Goal: Navigation & Orientation: Find specific page/section

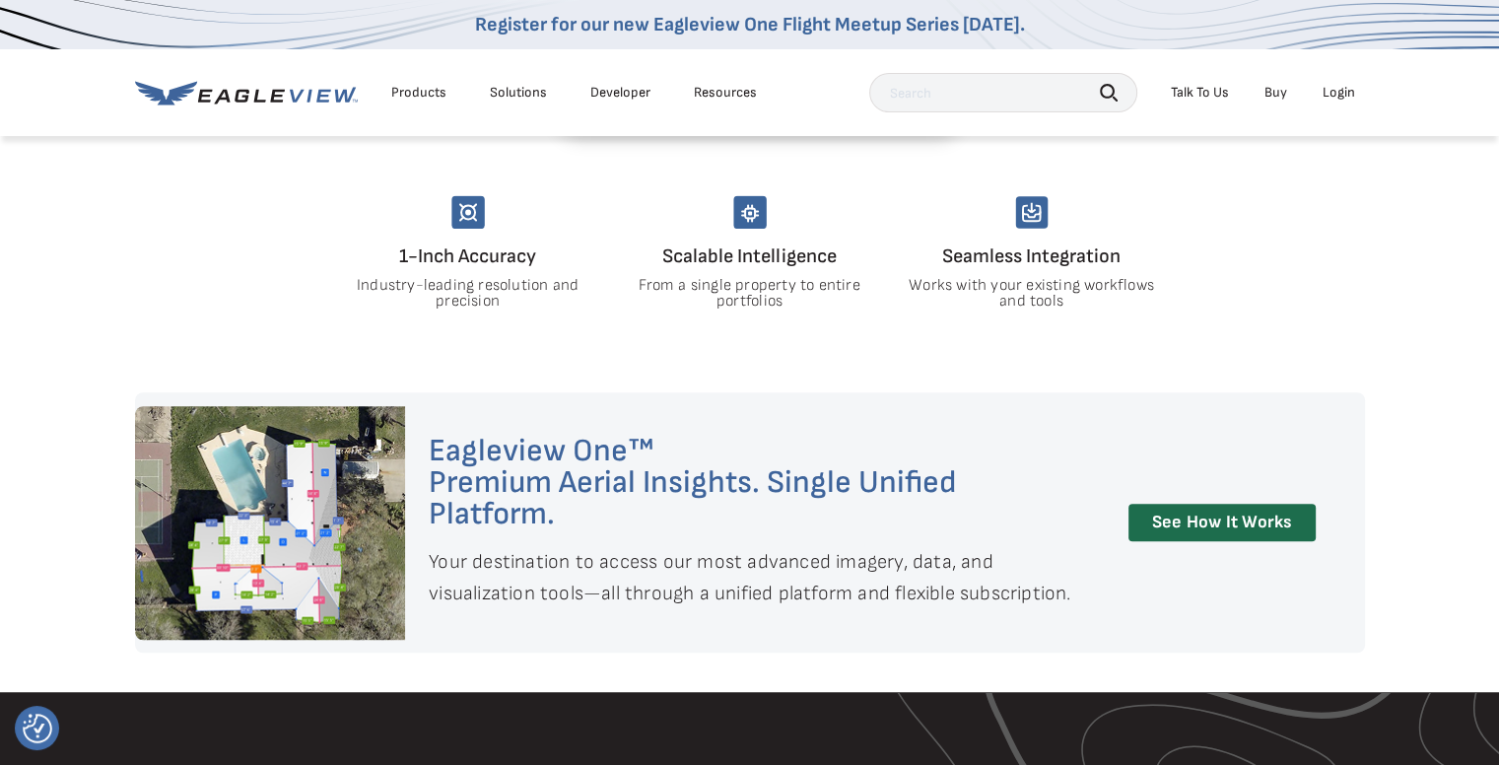
scroll to position [1478, 0]
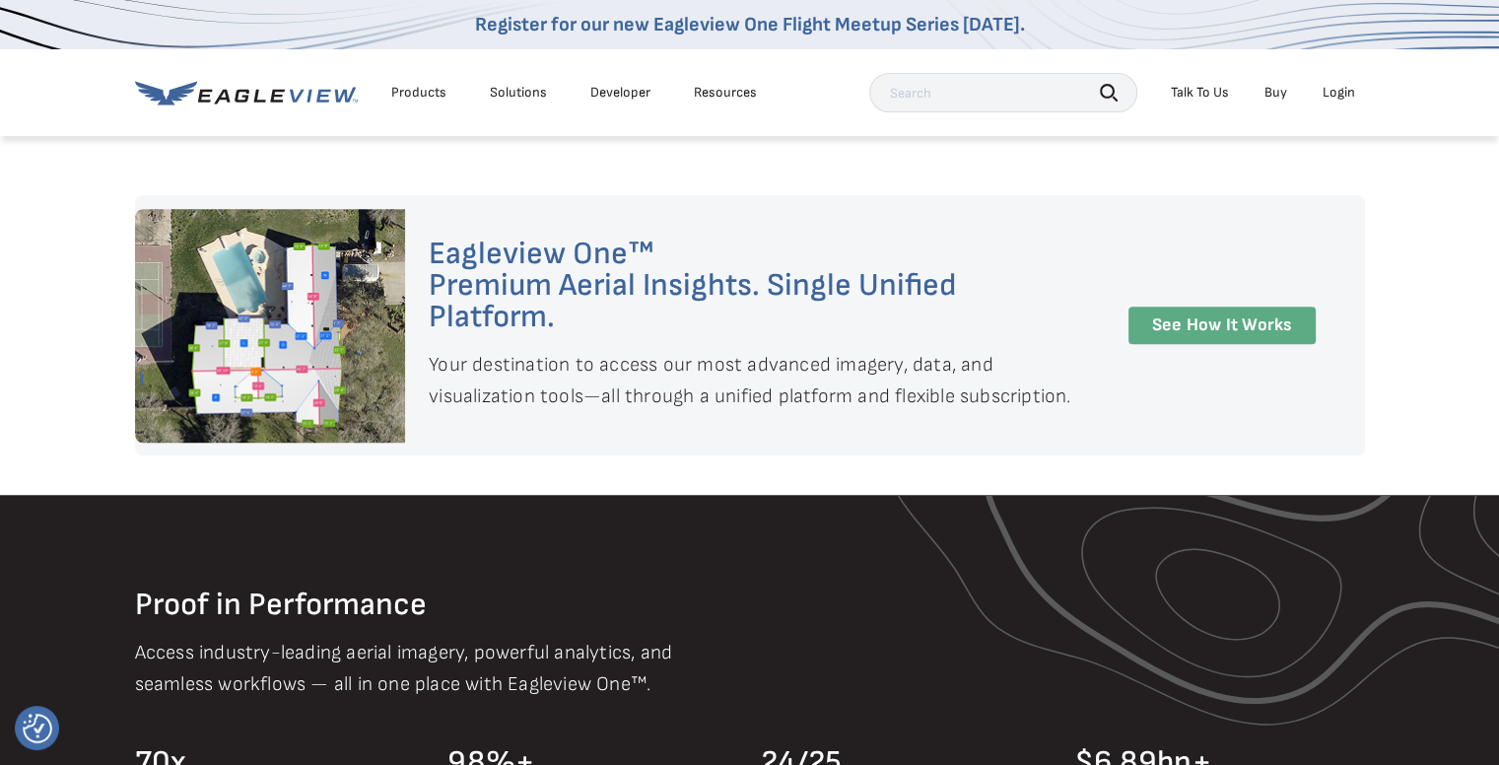
click at [1195, 307] on link "See How It Works" at bounding box center [1221, 326] width 187 height 38
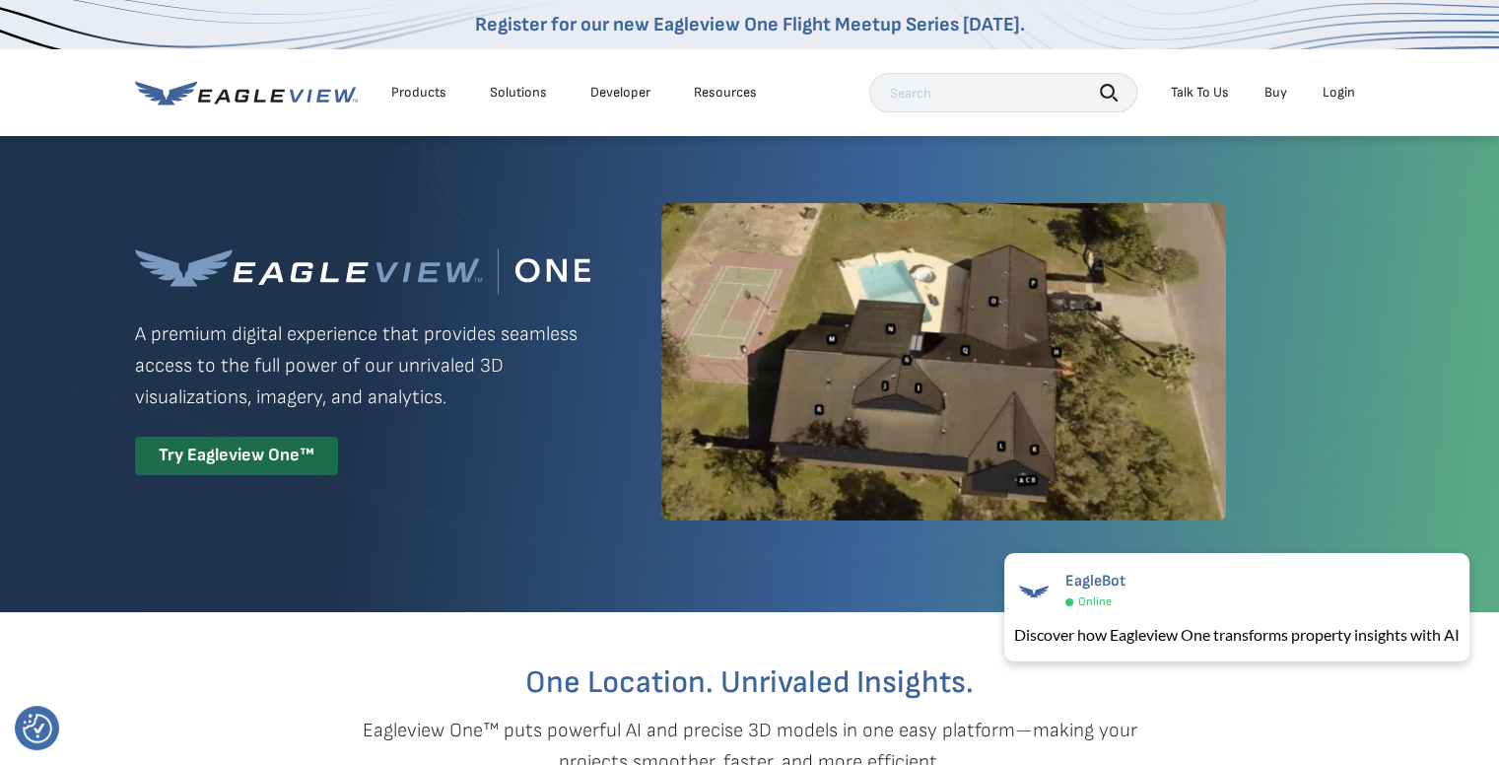
click at [193, 106] on div "Products Solutions Developer Resources" at bounding box center [451, 92] width 632 height 39
click at [201, 94] on icon at bounding box center [246, 93] width 223 height 25
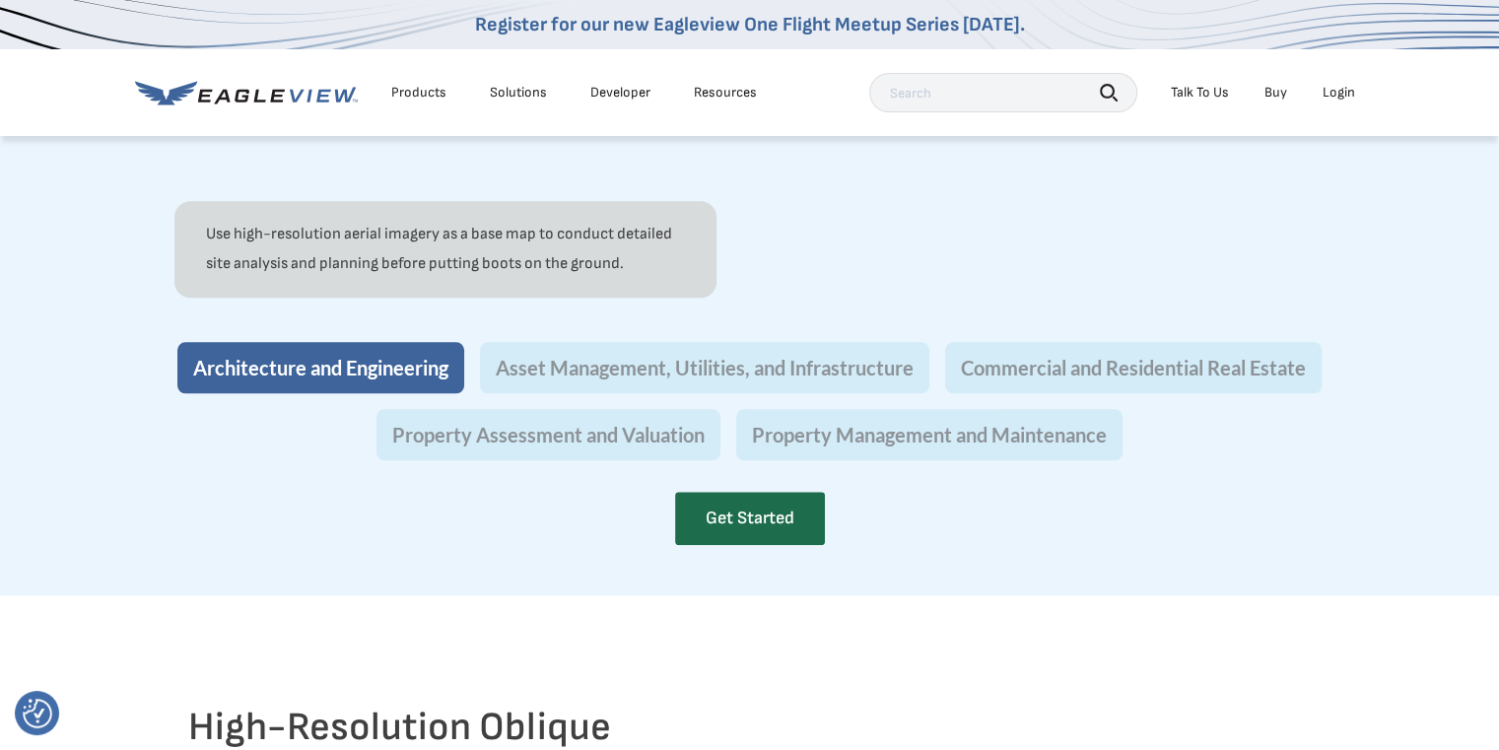
scroll to position [1873, 0]
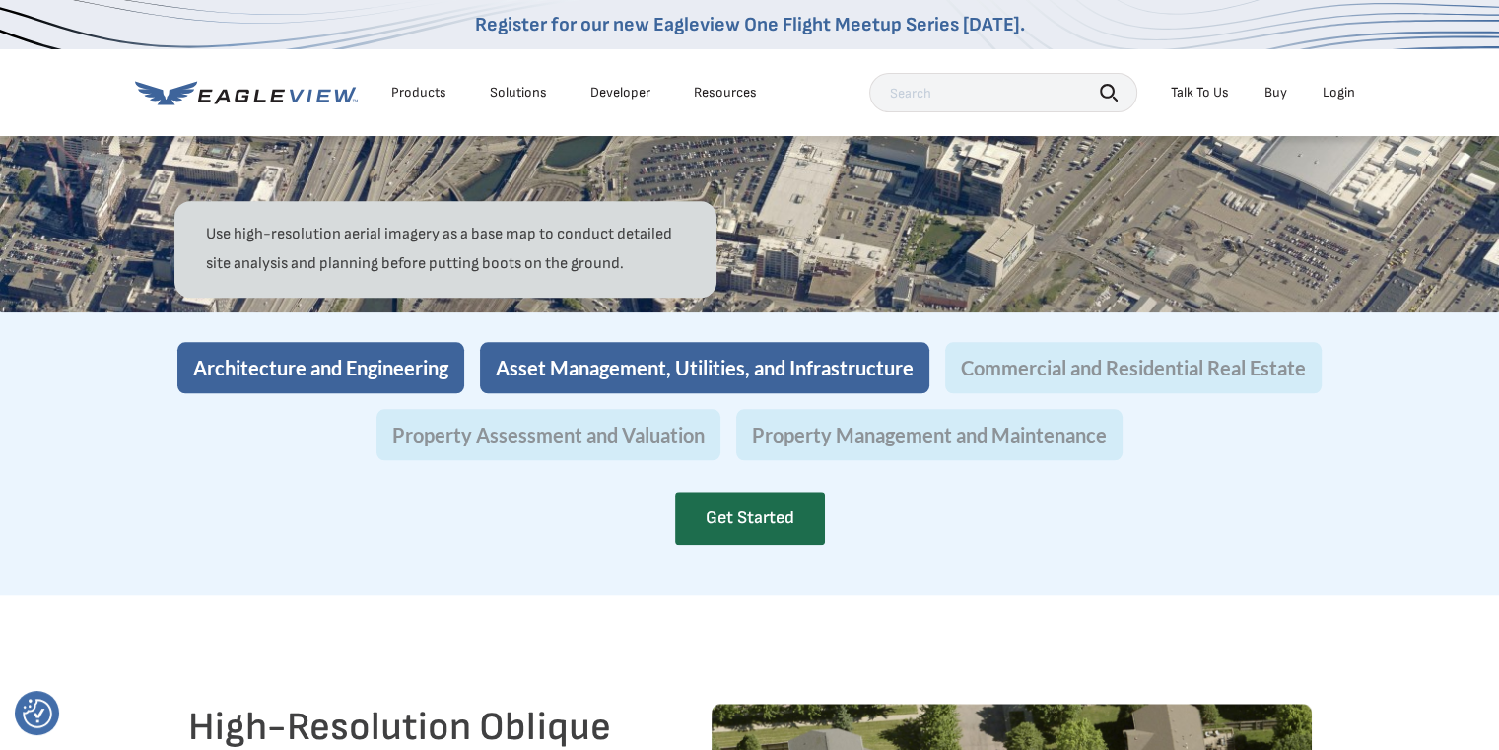
click at [616, 393] on button "Asset Management, Utilities, and Infrastructure" at bounding box center [704, 367] width 449 height 51
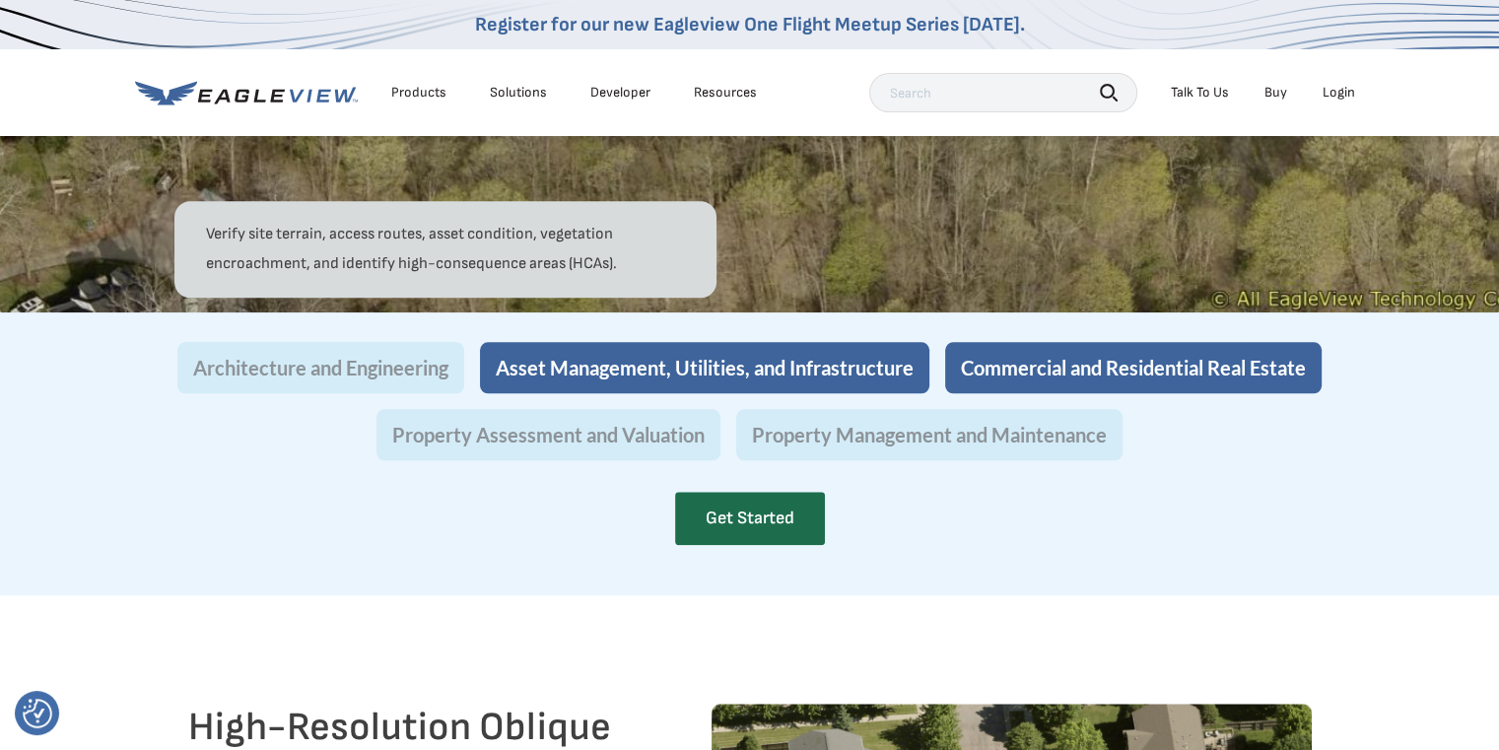
click at [1055, 393] on button "Commercial and Residential Real Estate" at bounding box center [1133, 367] width 376 height 51
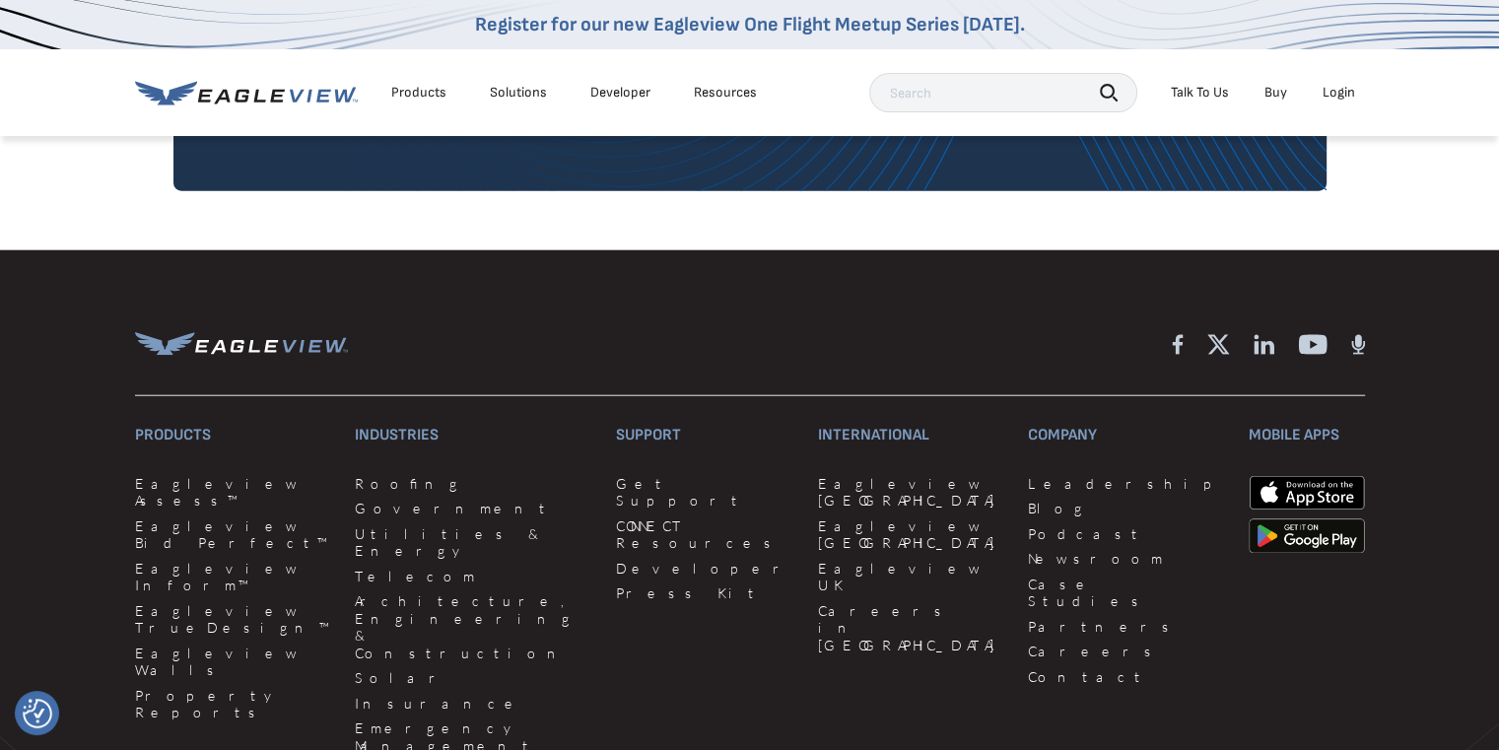
scroll to position [5026, 0]
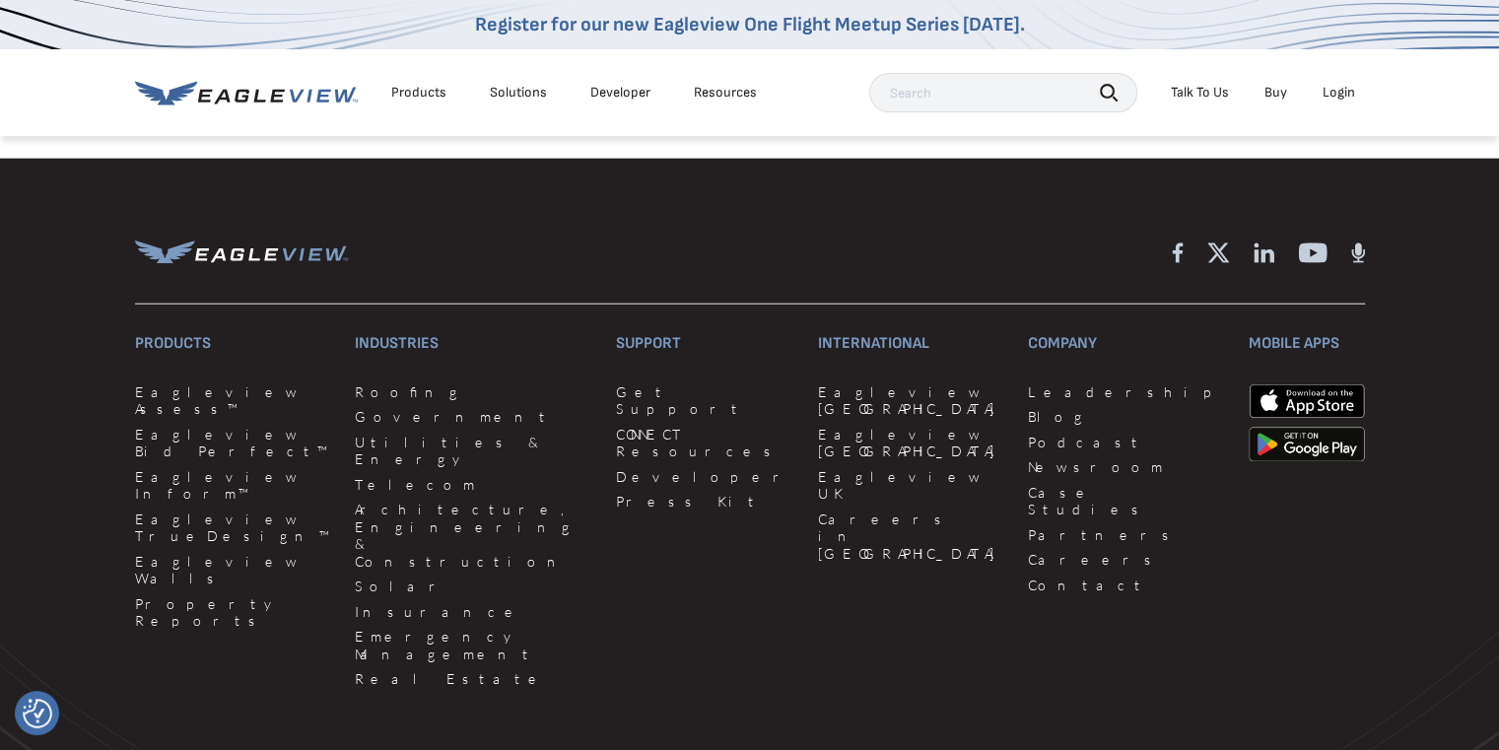
drag, startPoint x: 1069, startPoint y: 419, endPoint x: 615, endPoint y: 611, distance: 493.3
click at [616, 611] on div "Support Get Support CONNECT Resources Developer Press Kit" at bounding box center [705, 512] width 178 height 368
click at [371, 468] on link "Utilities & Energy" at bounding box center [474, 451] width 238 height 34
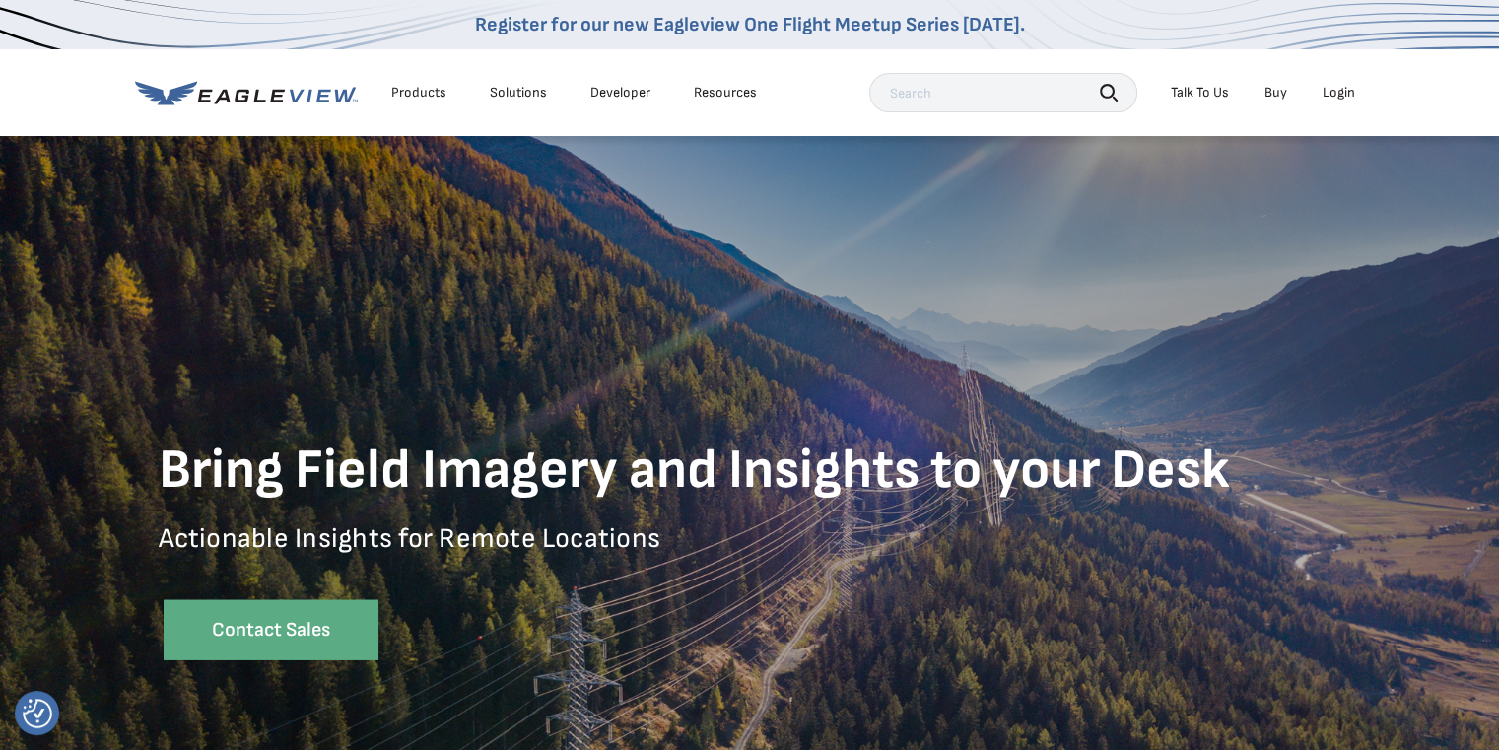
click at [398, 102] on li "Products" at bounding box center [418, 93] width 75 height 30
click at [405, 95] on div "Products" at bounding box center [418, 93] width 55 height 18
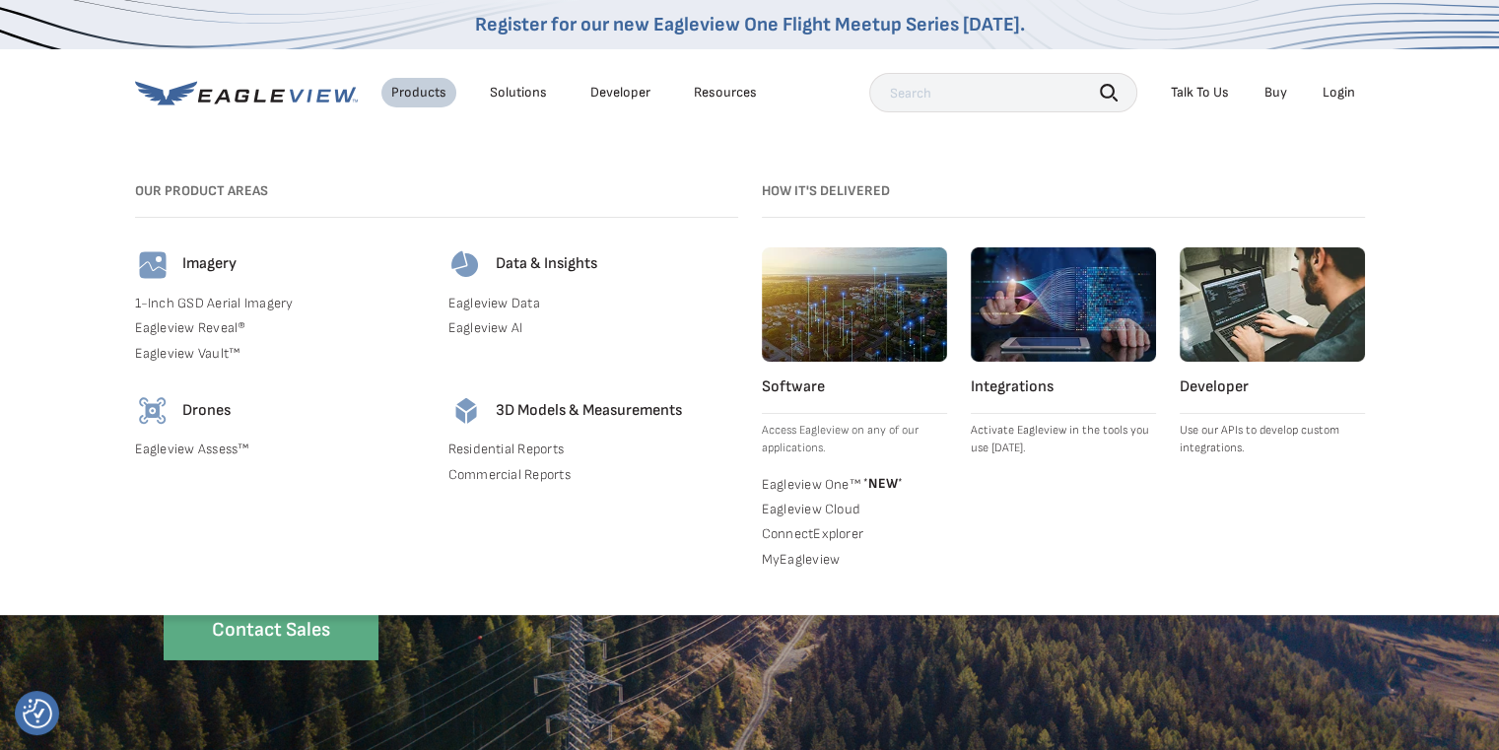
click at [296, 102] on icon at bounding box center [246, 93] width 223 height 25
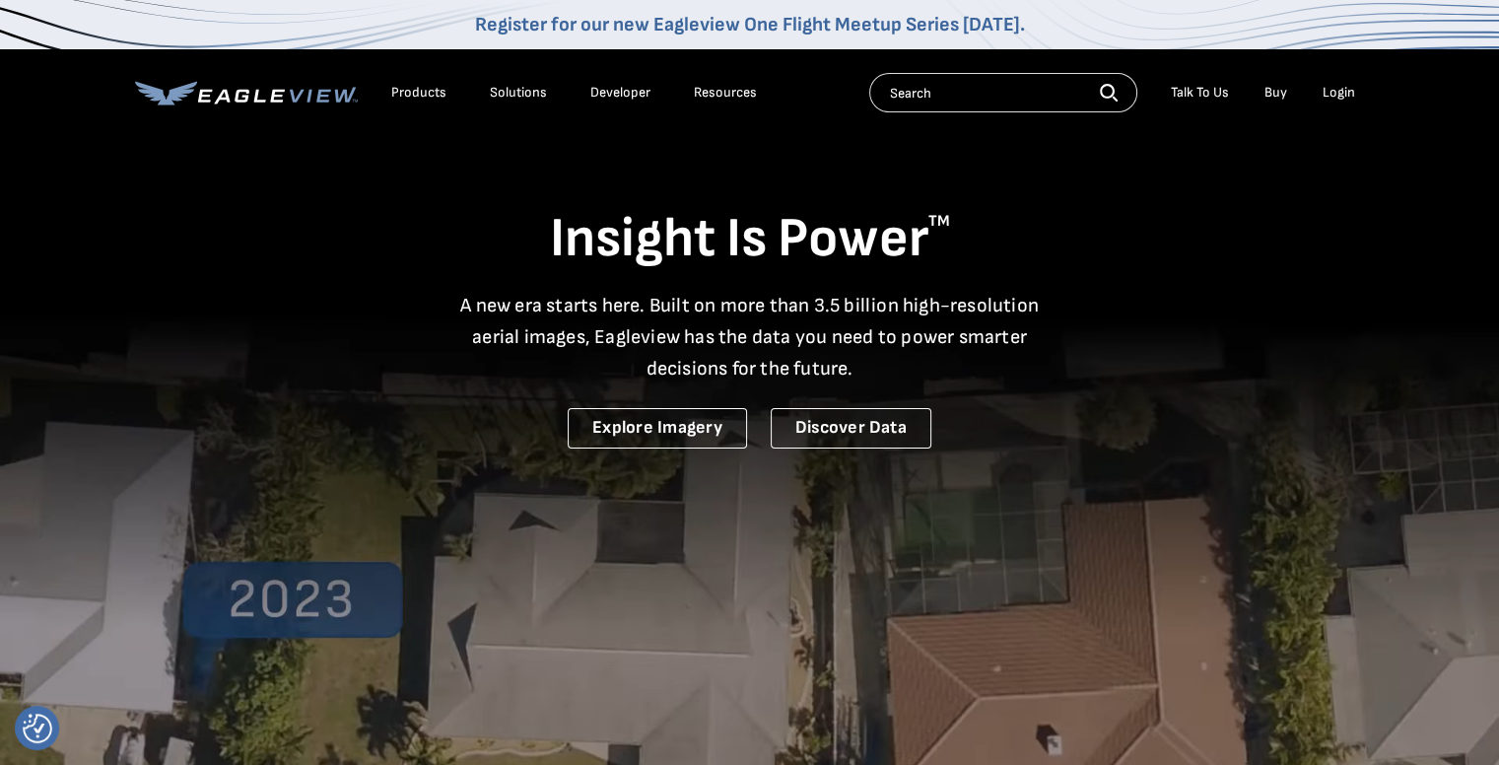
drag, startPoint x: 0, startPoint y: 0, endPoint x: 719, endPoint y: 89, distance: 724.9
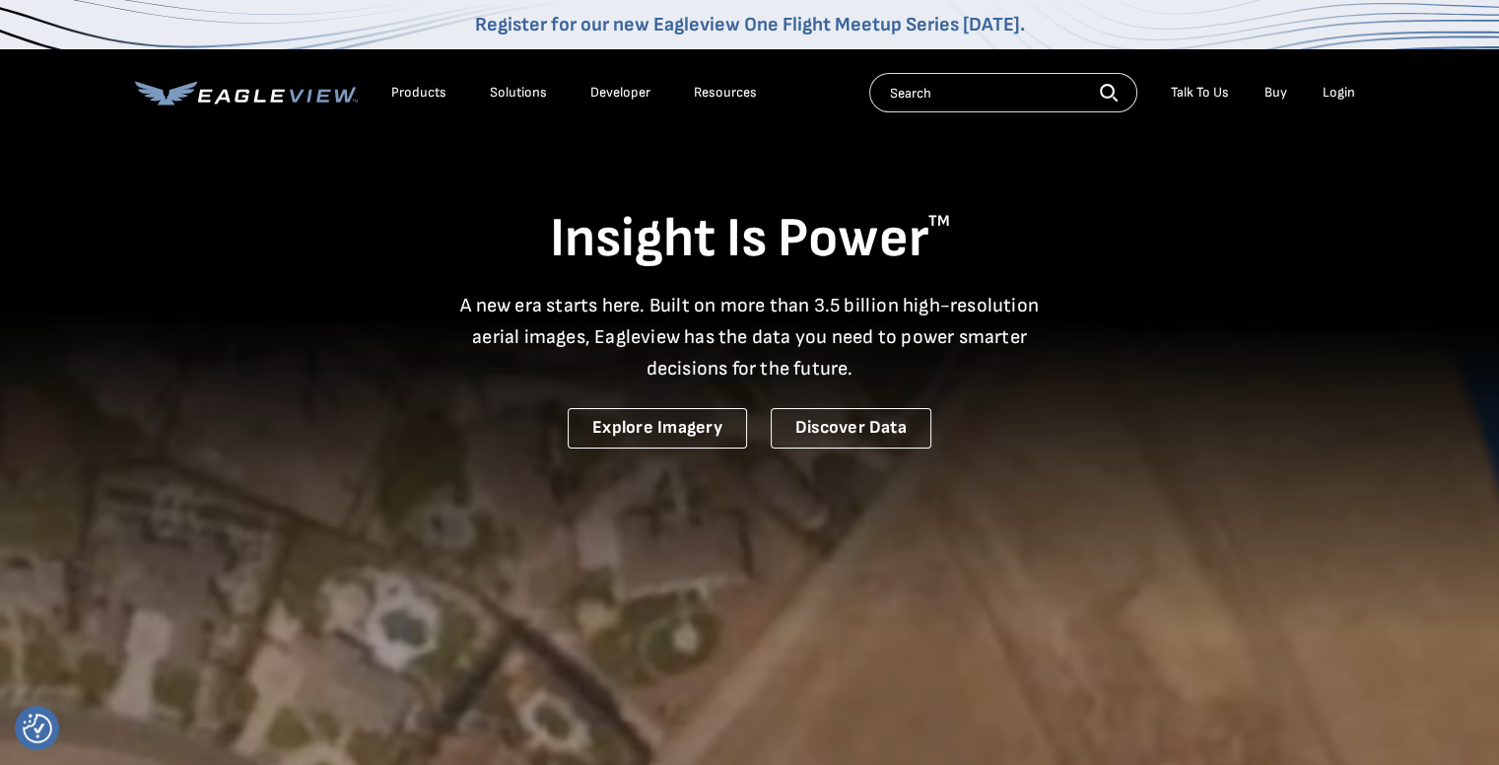
click at [719, 89] on div "Resources" at bounding box center [725, 93] width 63 height 18
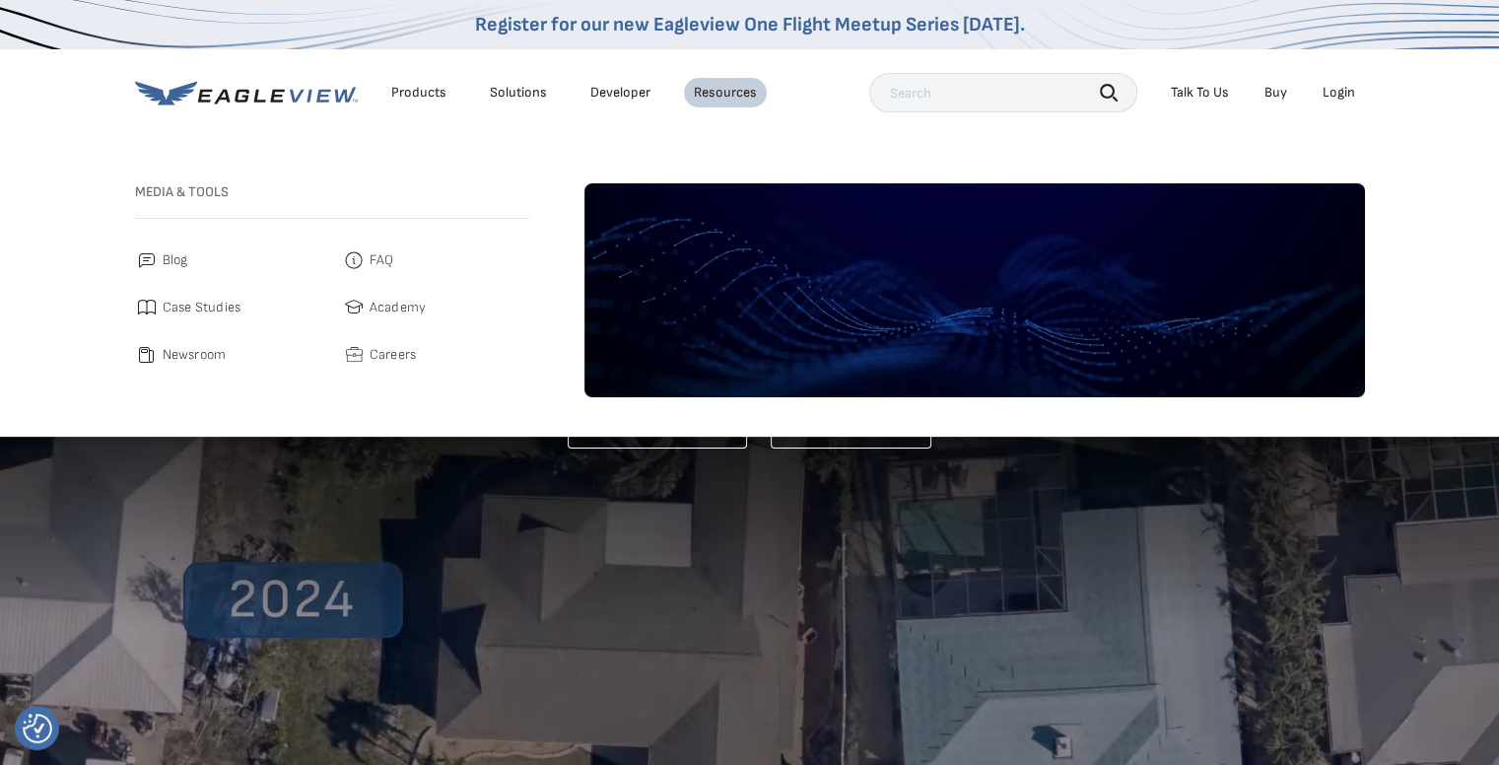
click at [530, 91] on div "Solutions" at bounding box center [518, 93] width 57 height 18
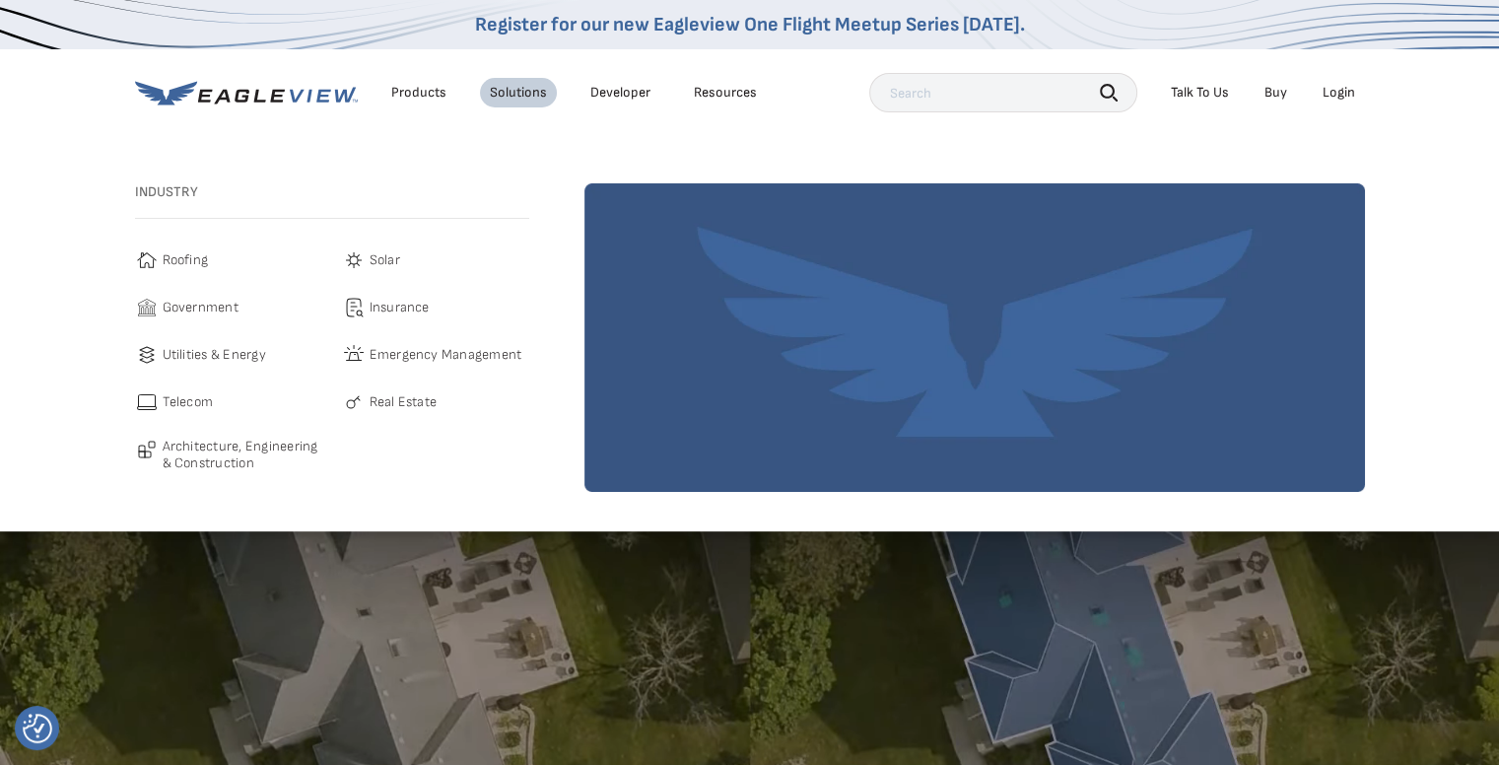
click at [394, 88] on div "Products" at bounding box center [418, 93] width 55 height 18
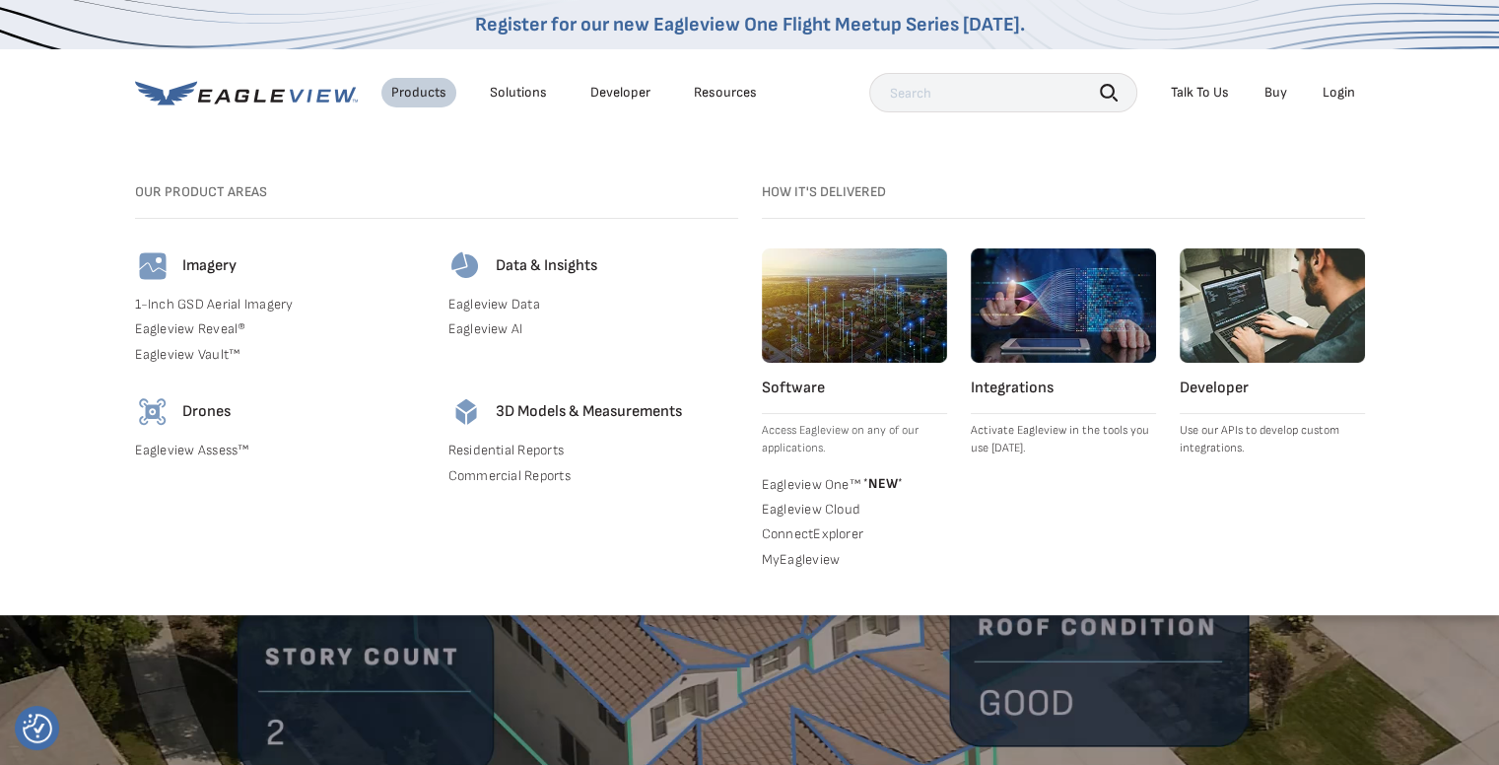
click at [1217, 92] on div "Talk To Us" at bounding box center [1200, 93] width 58 height 18
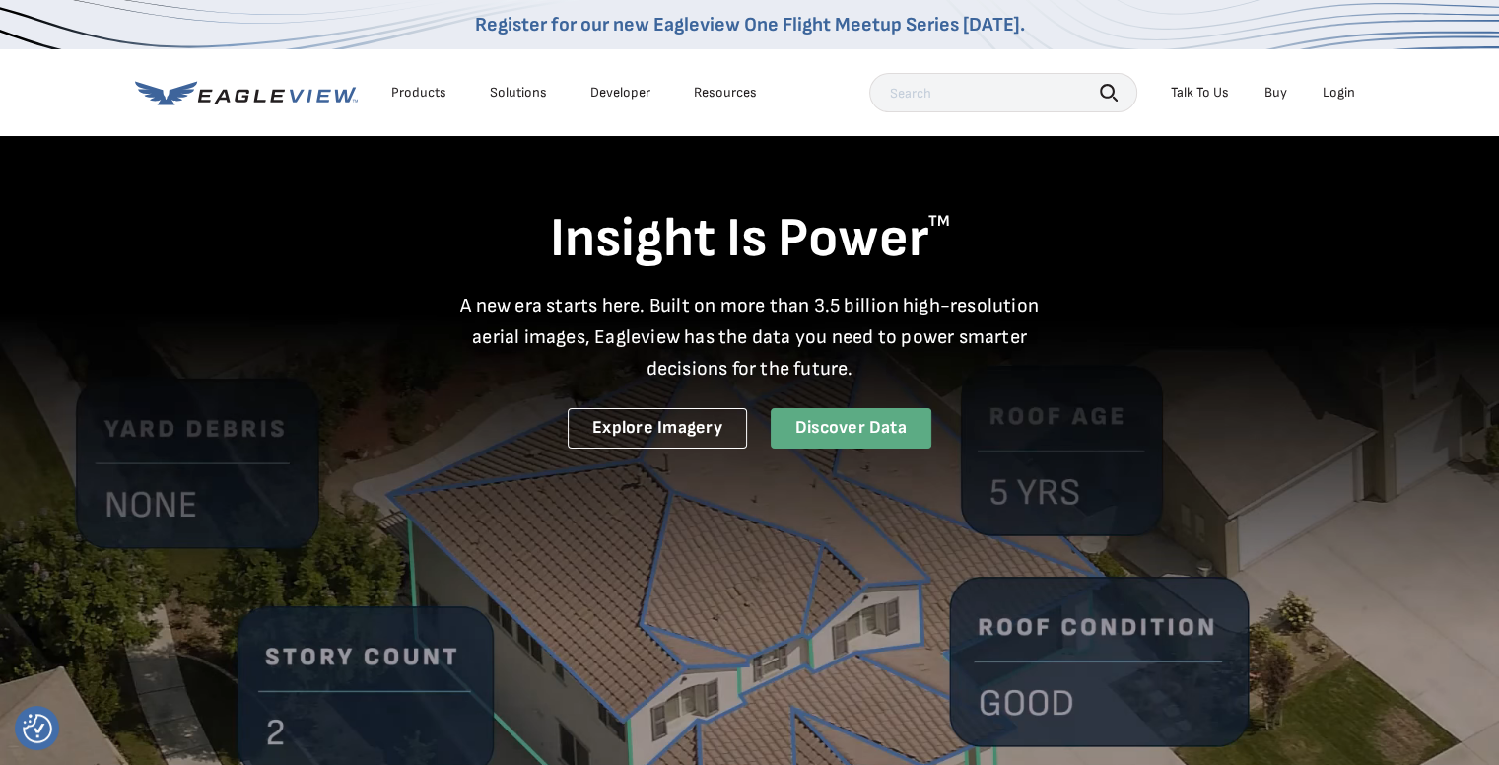
click at [874, 435] on link "Discover Data" at bounding box center [851, 428] width 161 height 40
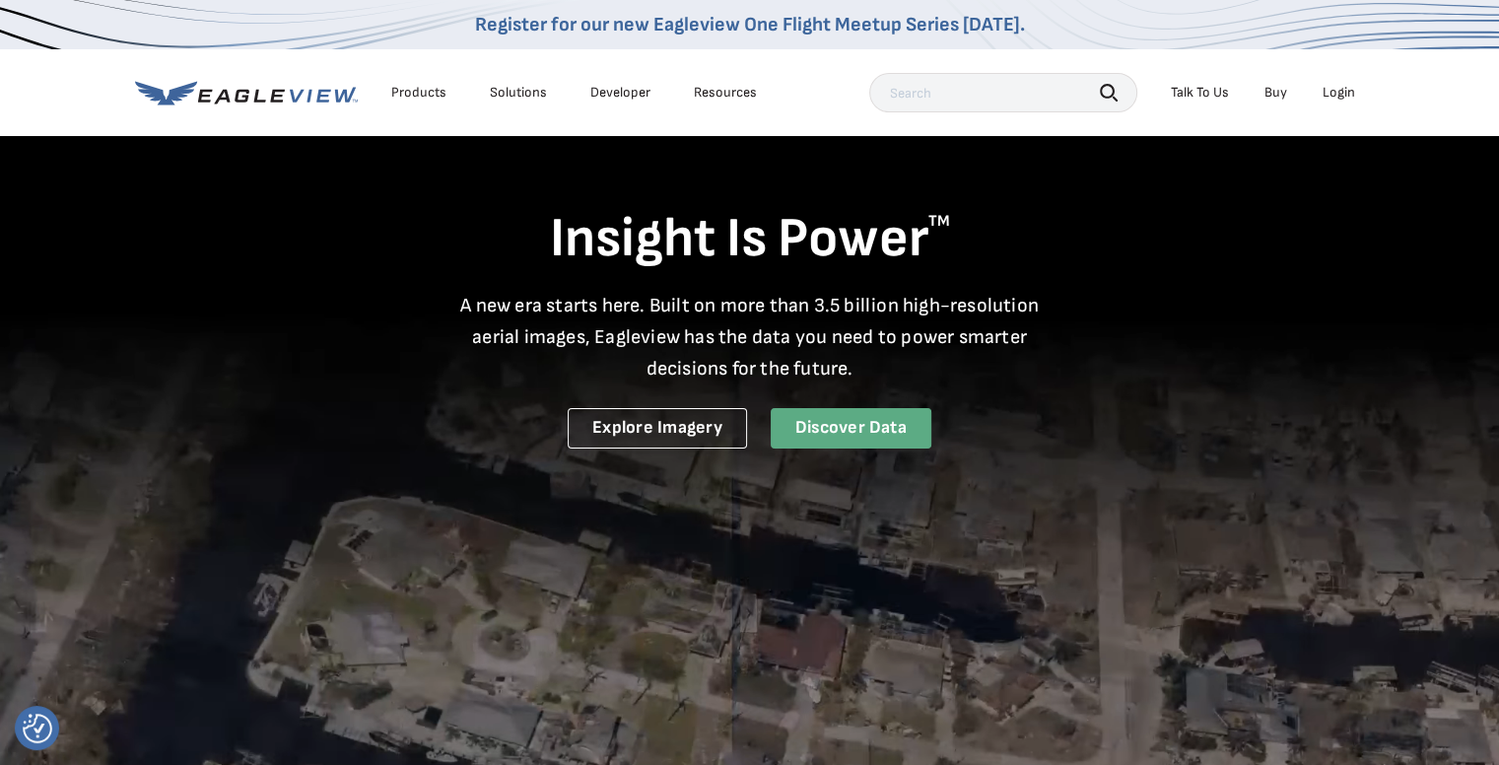
click at [864, 422] on link "Discover Data" at bounding box center [851, 428] width 161 height 40
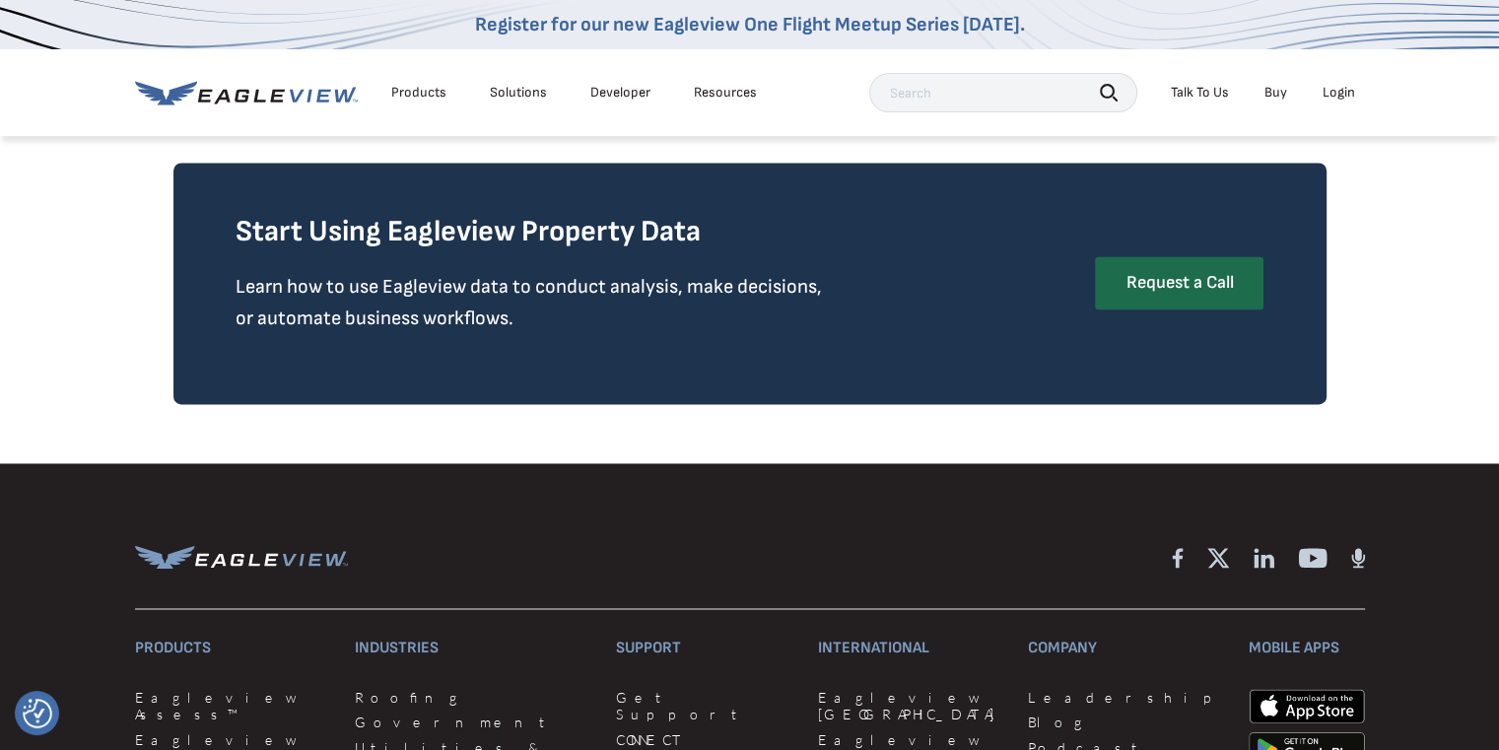
scroll to position [3567, 0]
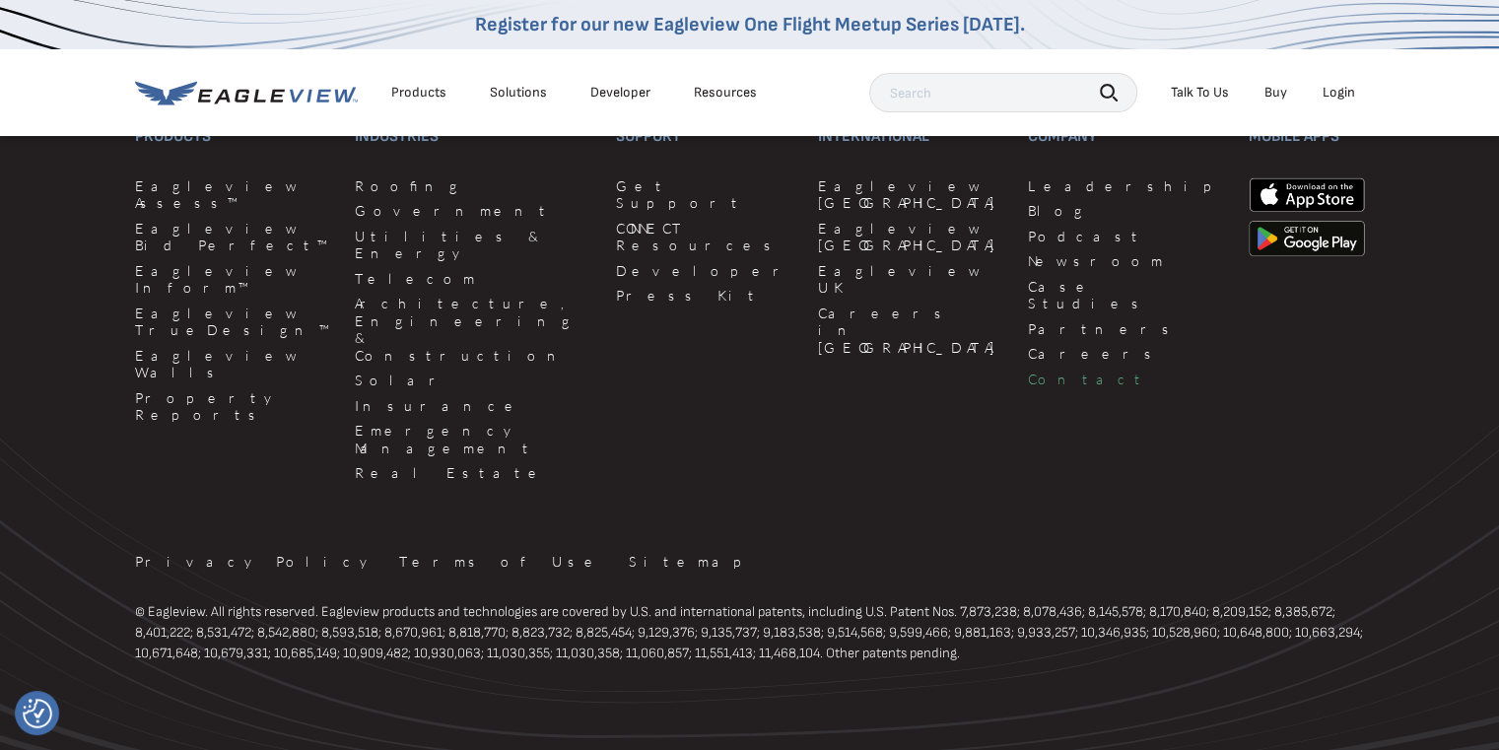
click at [1028, 370] on link "Contact" at bounding box center [1126, 379] width 197 height 18
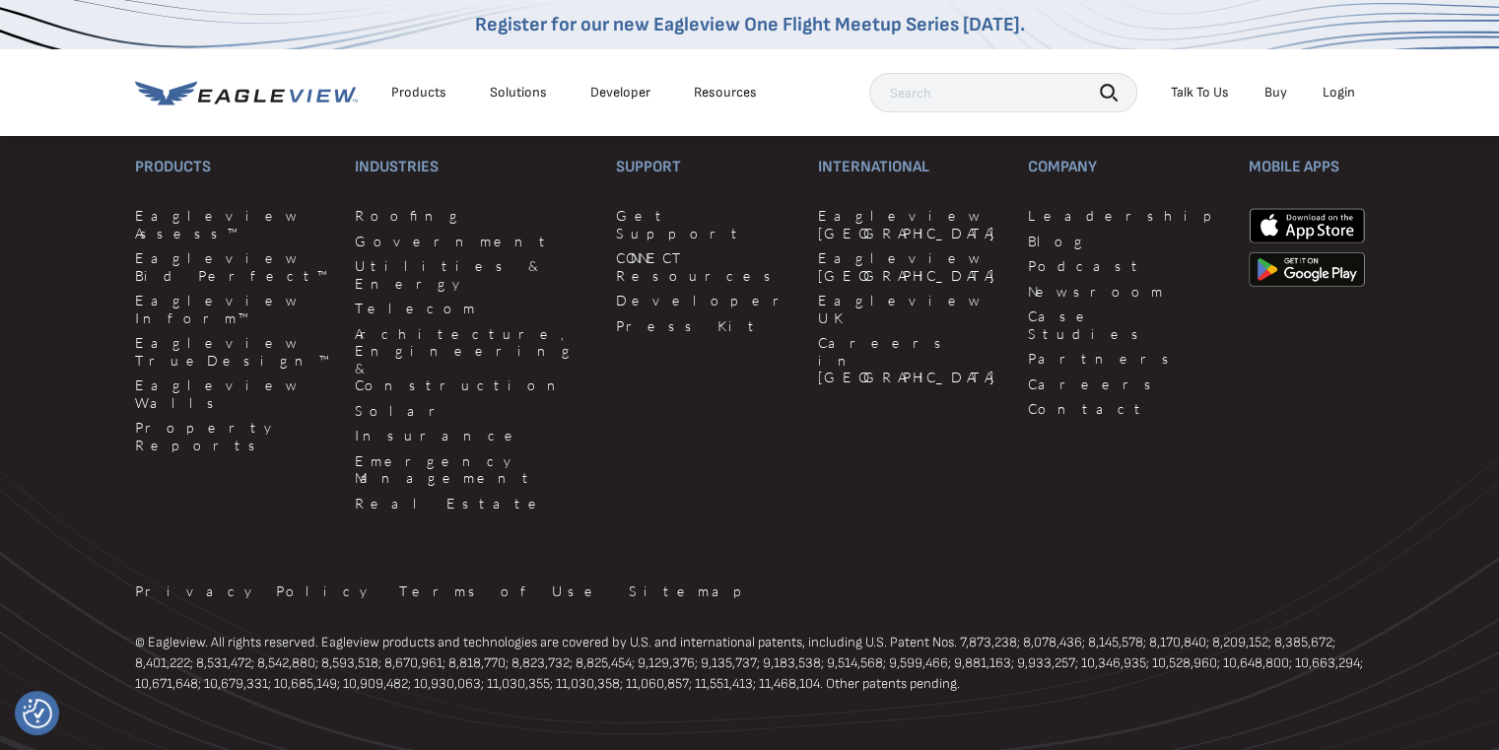
scroll to position [2402, 0]
click at [616, 313] on link "Press Kit" at bounding box center [705, 322] width 178 height 18
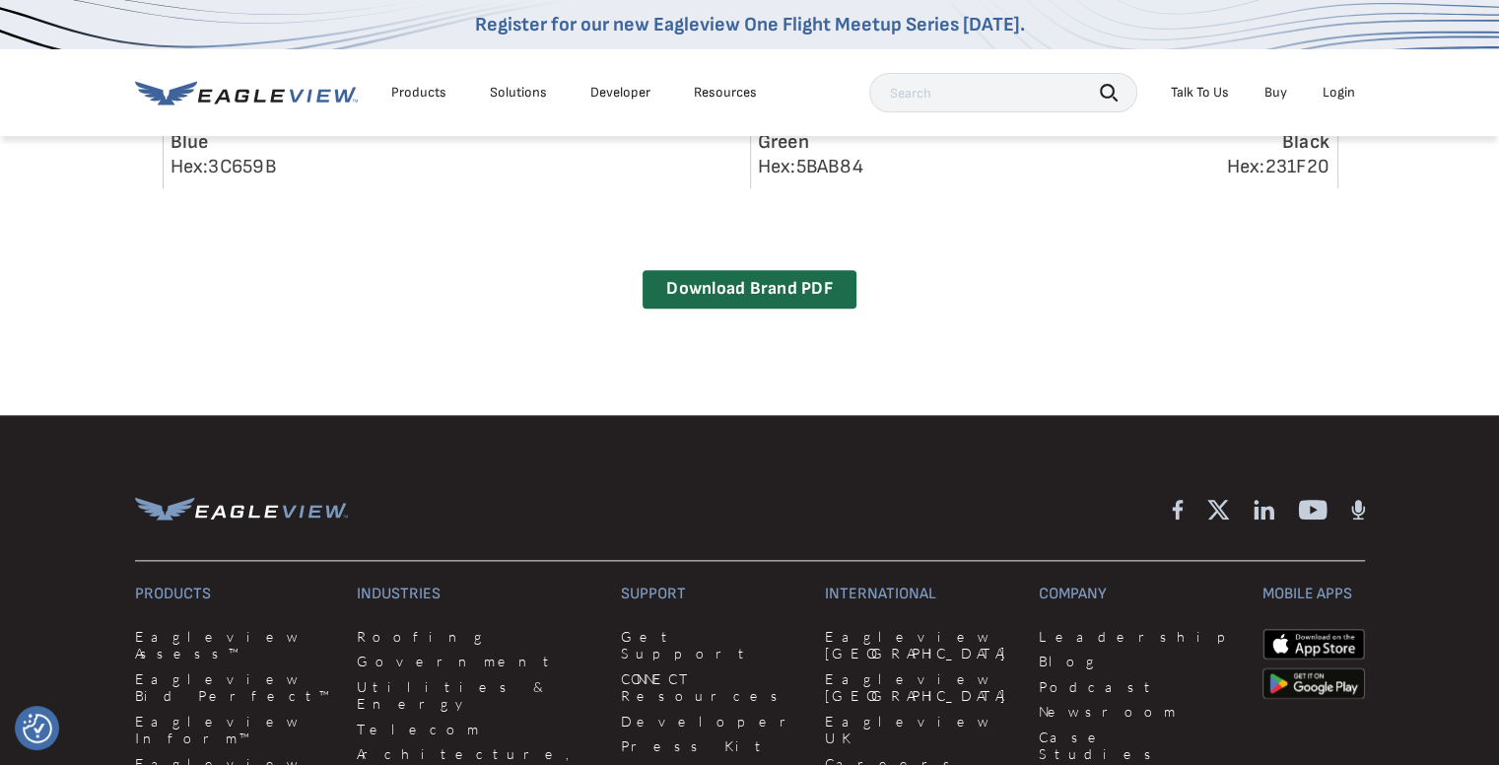
scroll to position [2168, 0]
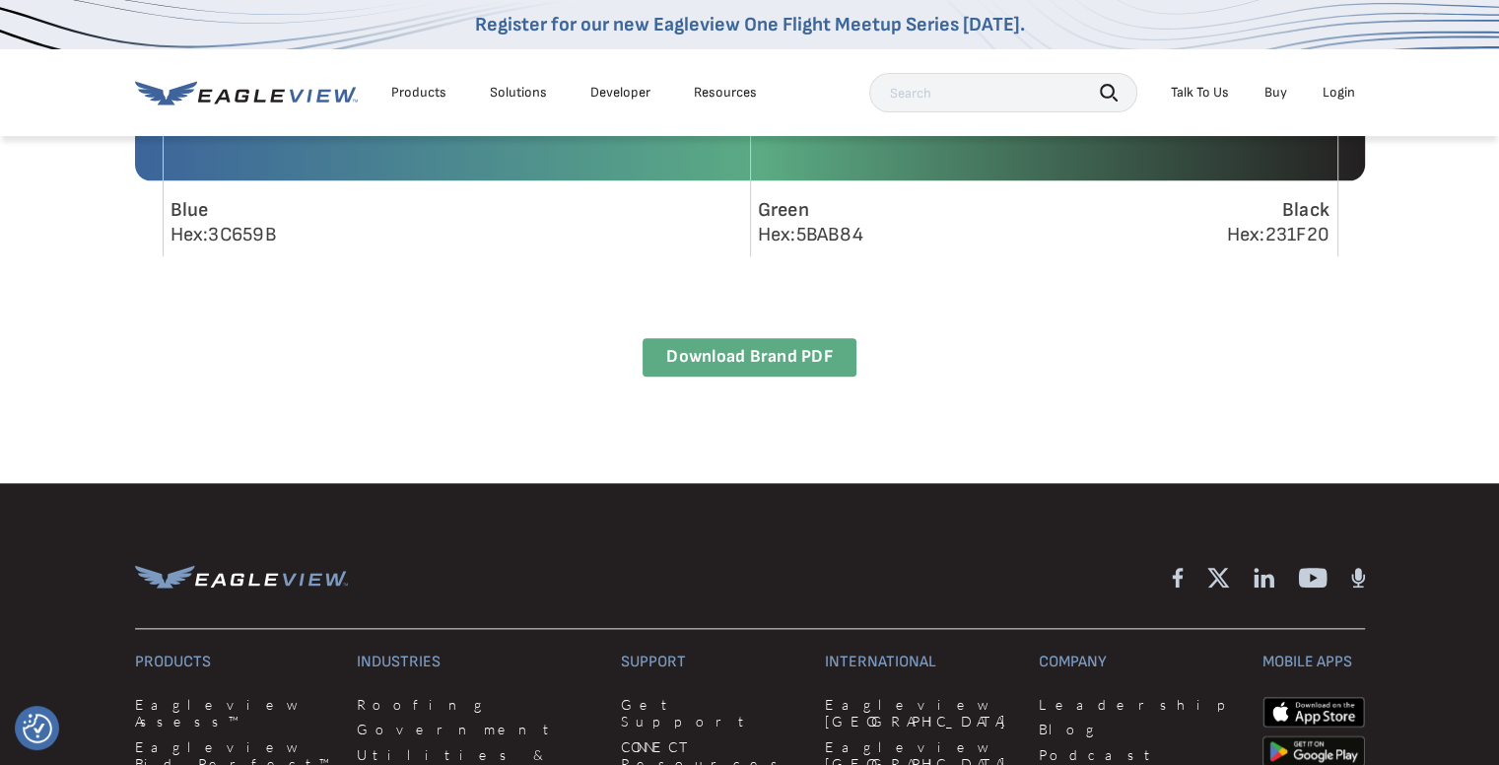
click at [745, 372] on link "Download Brand PDF" at bounding box center [749, 357] width 213 height 38
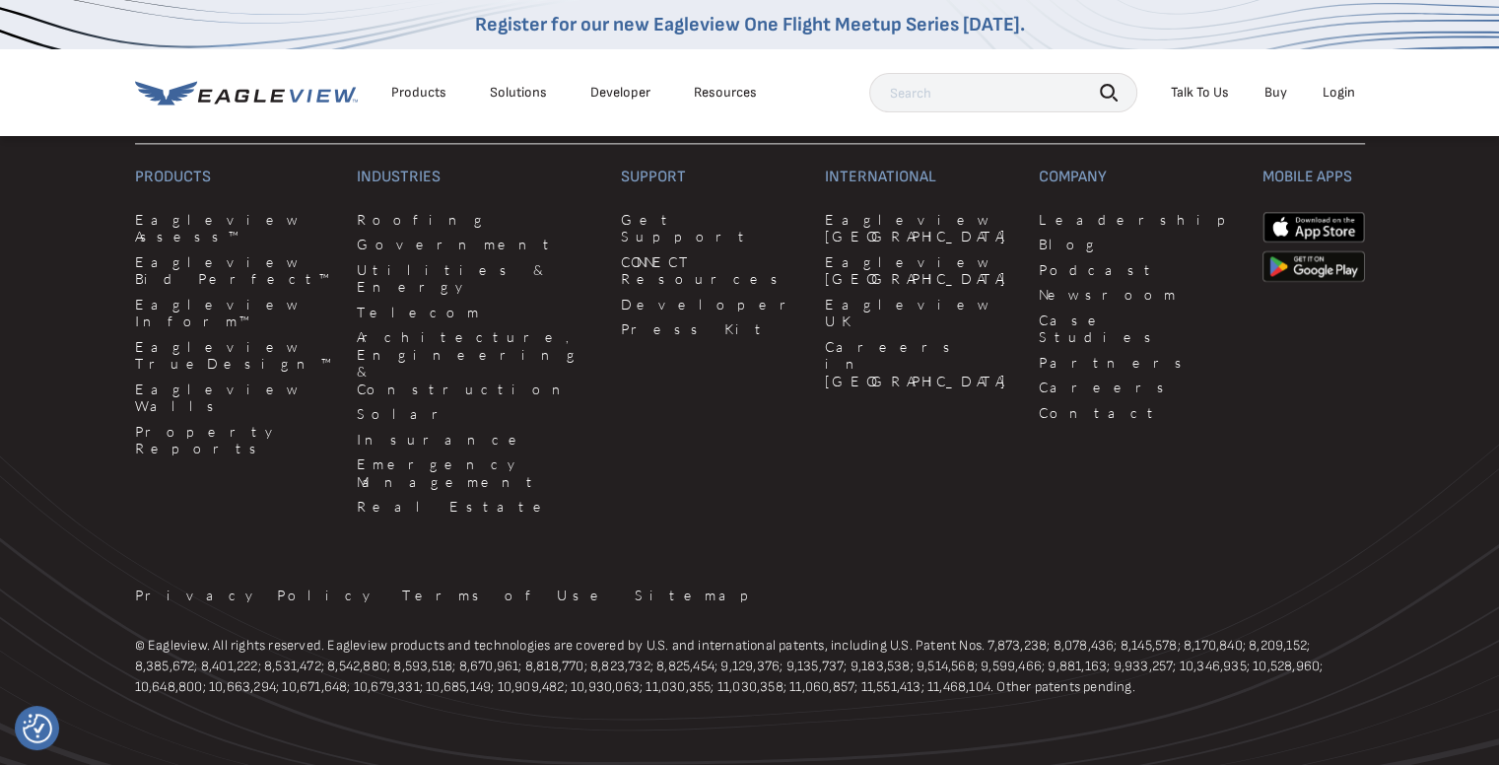
scroll to position [2669, 0]
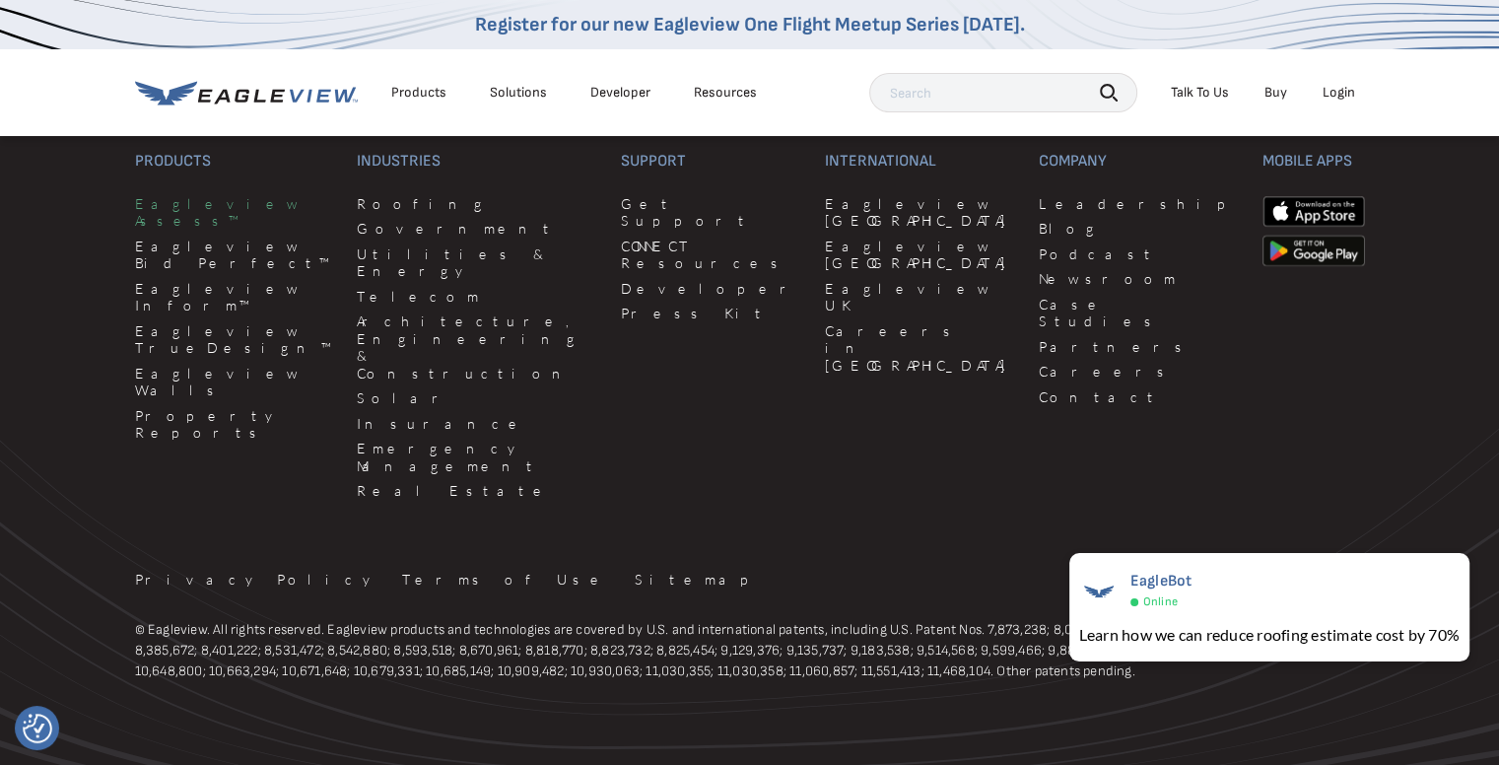
click at [211, 202] on link "Eagleview Assess™" at bounding box center [234, 212] width 199 height 34
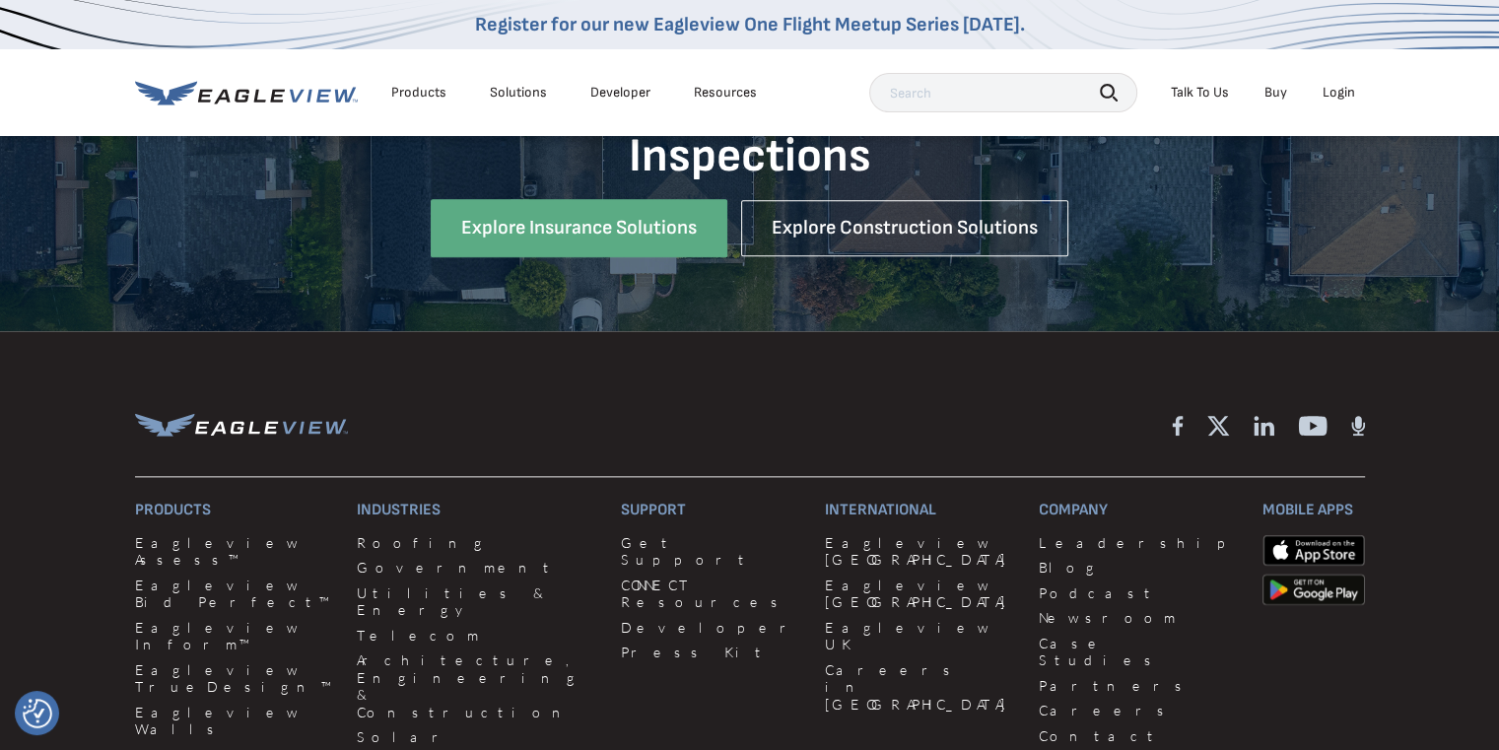
scroll to position [2649, 0]
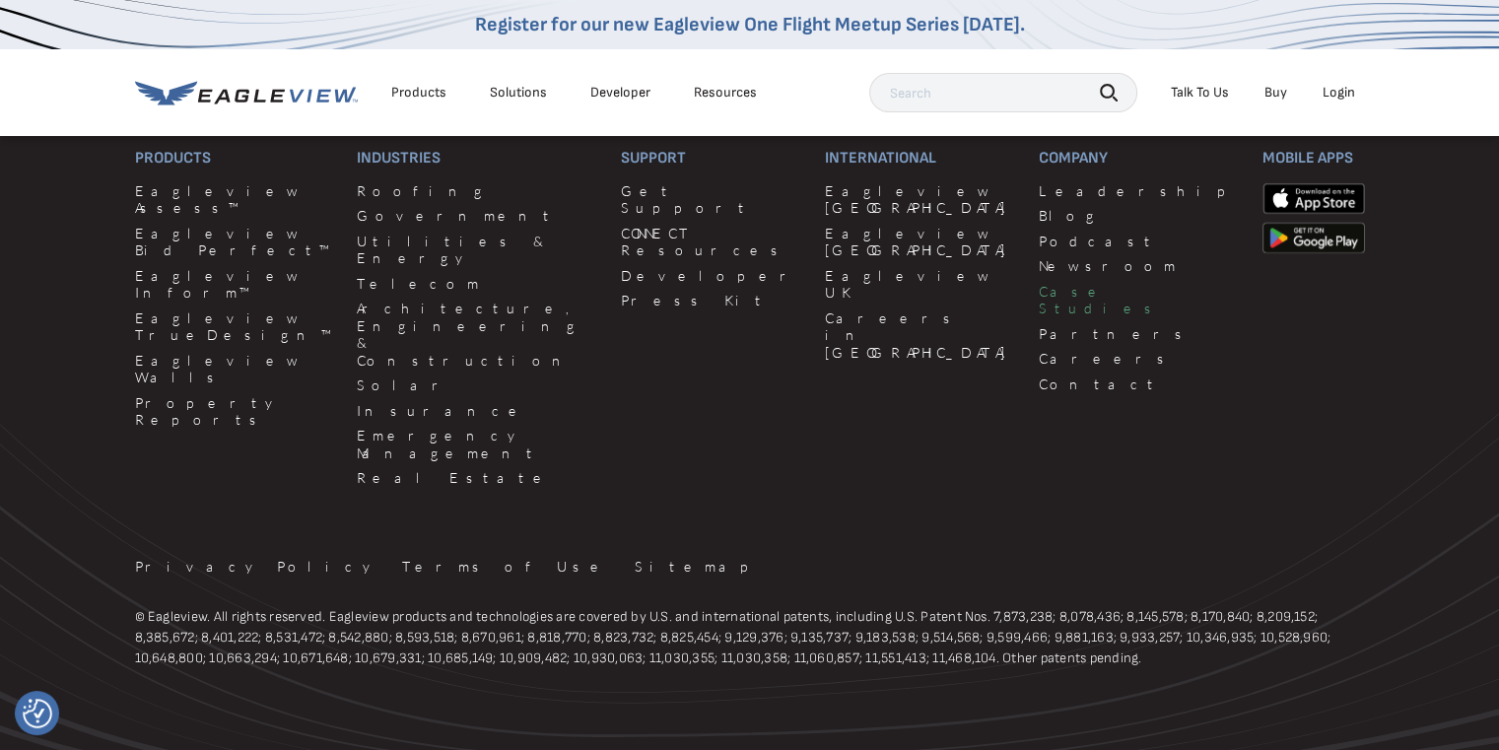
click at [1039, 293] on link "Case Studies" at bounding box center [1138, 300] width 199 height 34
